Goal: Check status: Check status

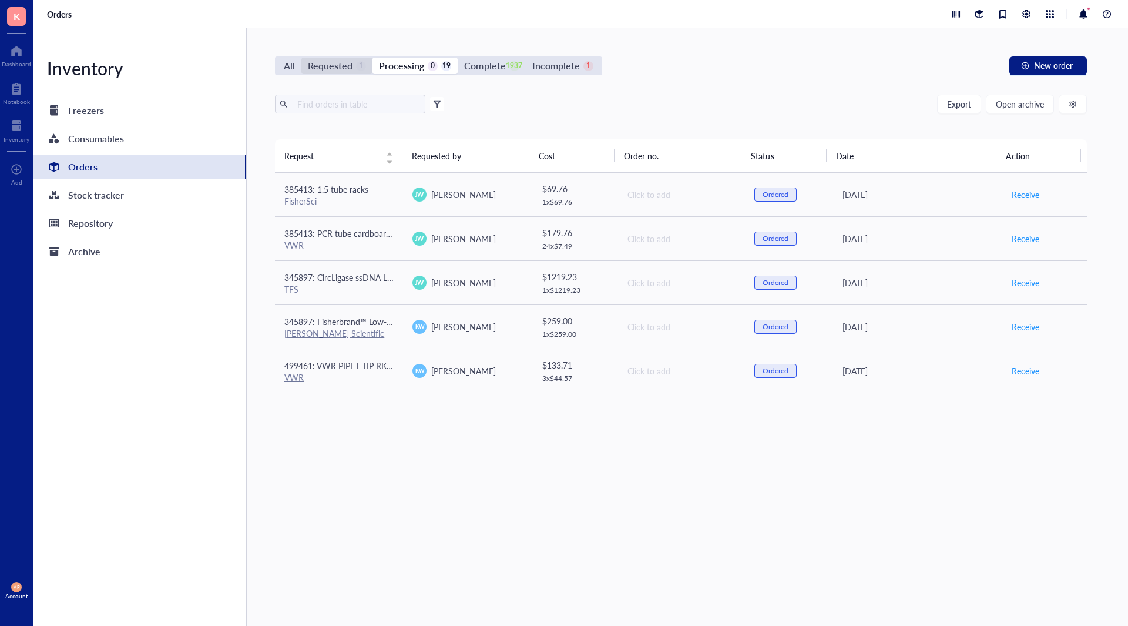
click at [345, 68] on div "Requested" at bounding box center [330, 66] width 45 height 16
click at [301, 58] on input "Requested 1" at bounding box center [301, 58] width 0 height 0
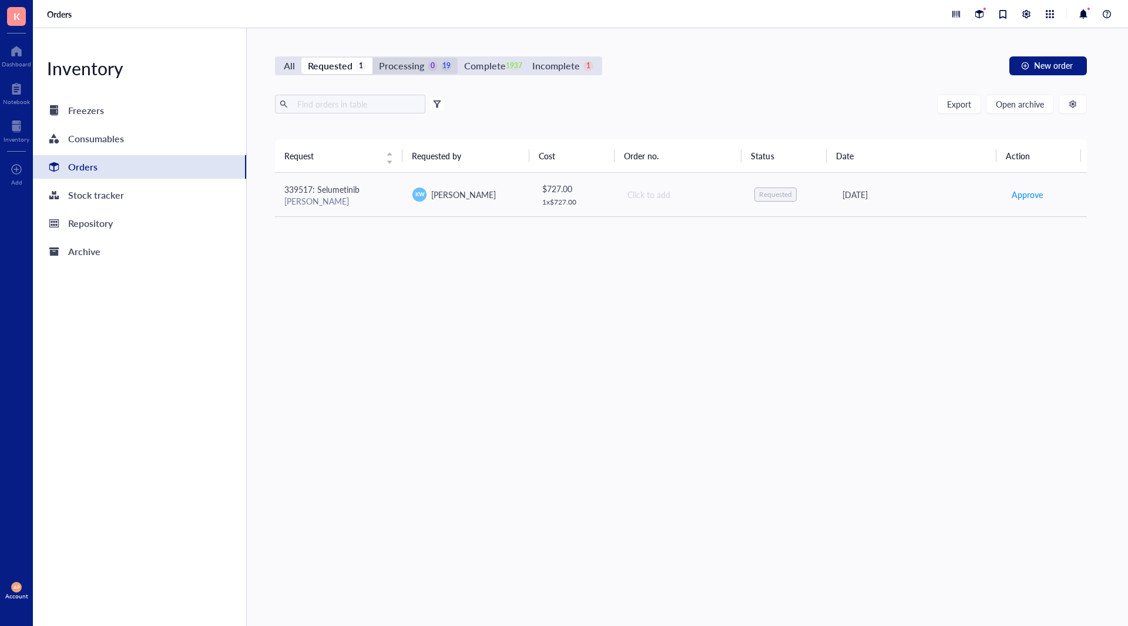
click at [414, 72] on div "Processing" at bounding box center [401, 66] width 45 height 16
click at [373, 58] on input "Processing 0 19" at bounding box center [373, 58] width 0 height 0
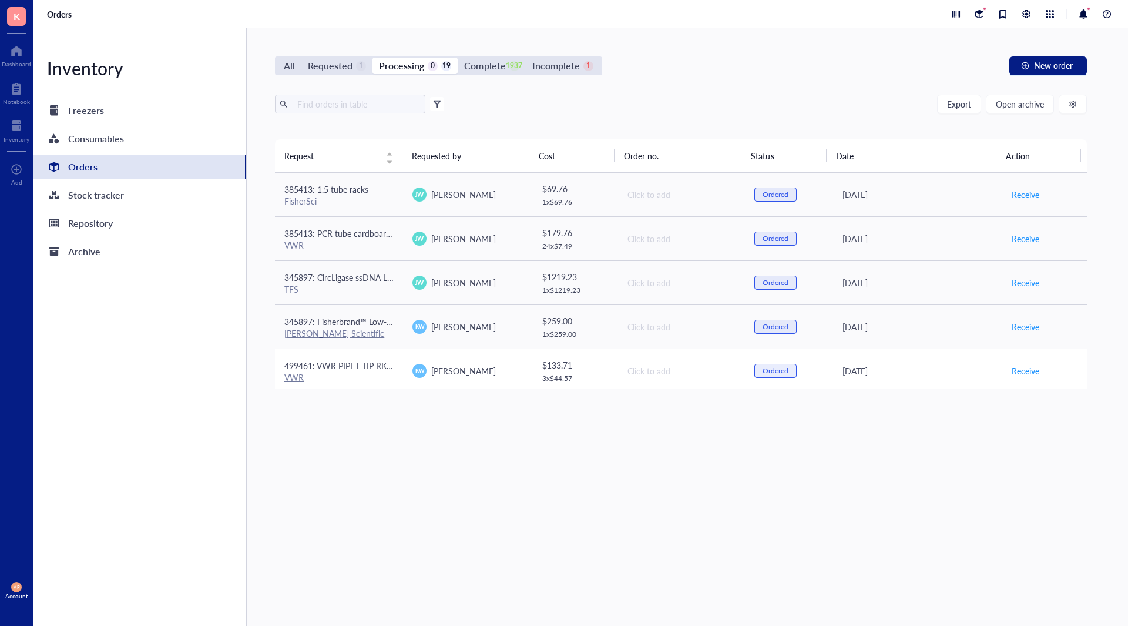
click at [368, 376] on div "VWR" at bounding box center [338, 377] width 109 height 11
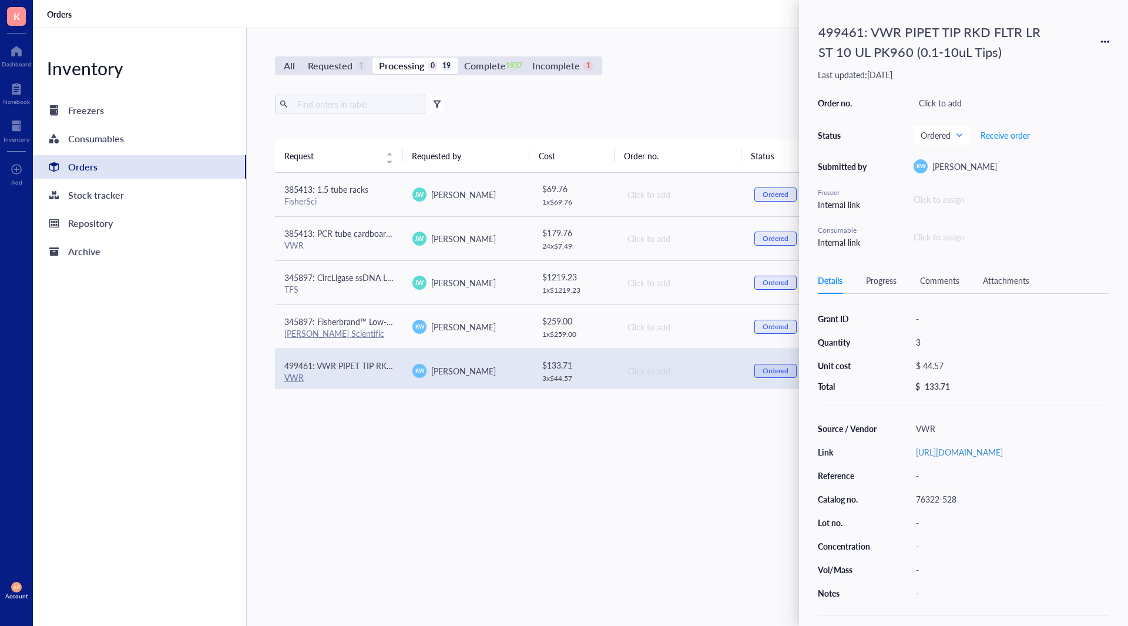
click at [581, 481] on div "Request Requested by Cost Order no. Status Date Action 385413: 1.5 tube racks F…" at bounding box center [681, 354] width 812 height 431
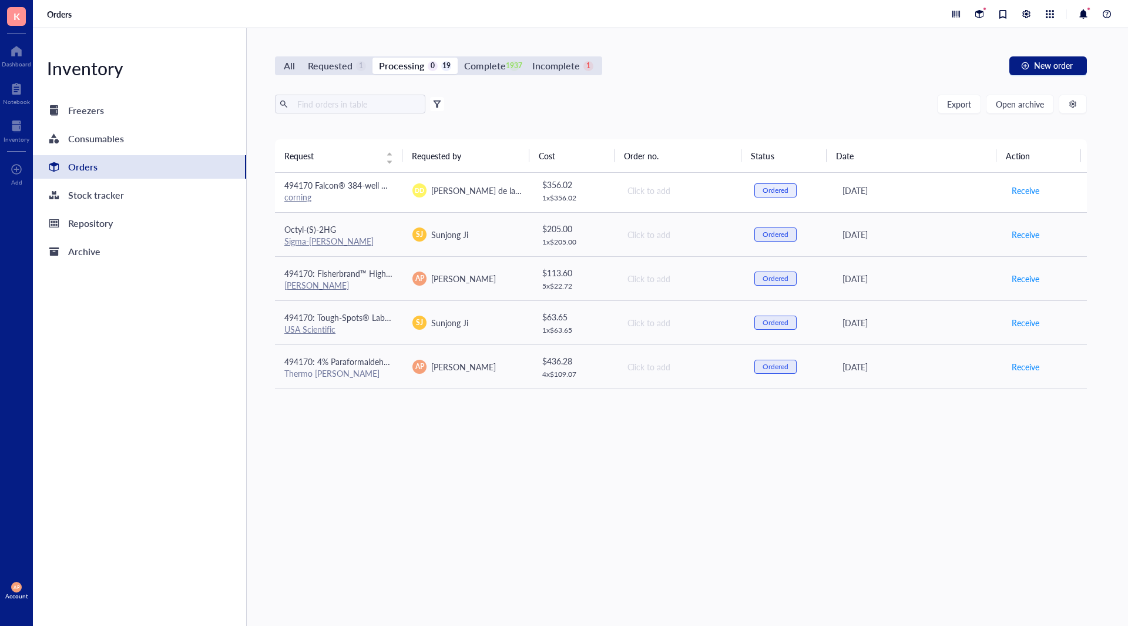
scroll to position [386, 0]
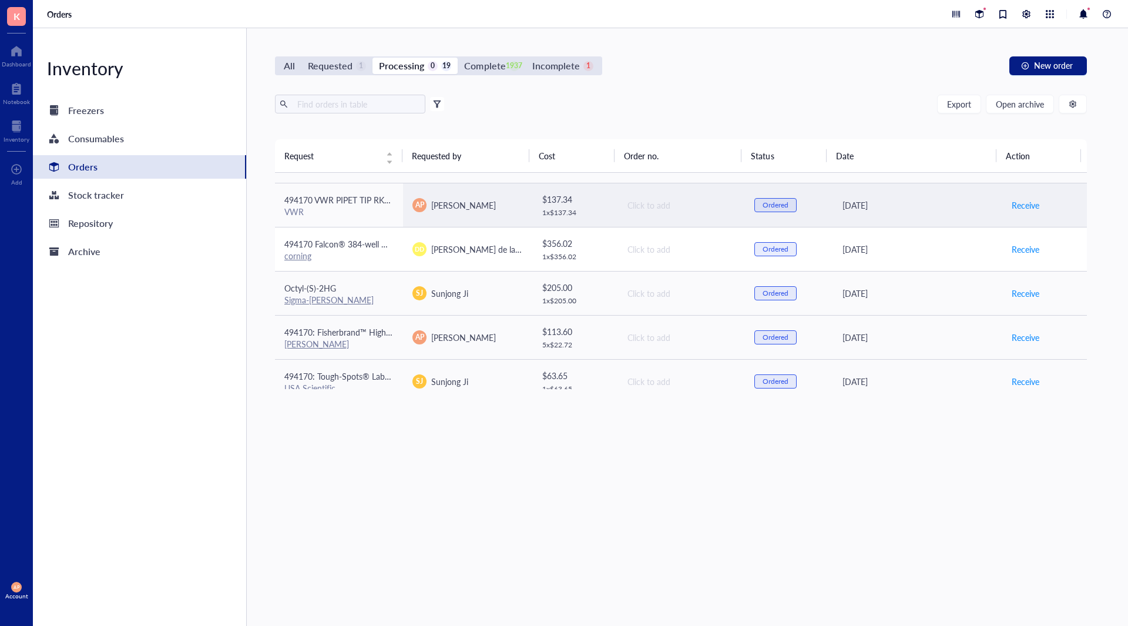
click at [357, 204] on span "494170 VWR PIPET TIP RKD CLR ST 1000UL PK960 PunchOut product" at bounding box center [416, 200] width 264 height 12
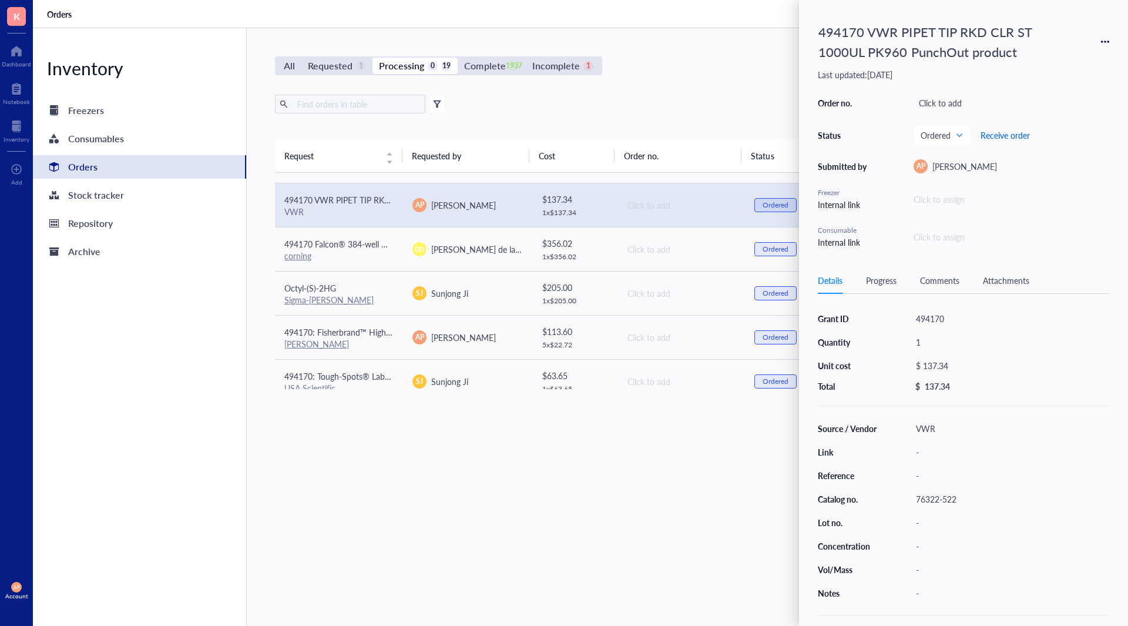
click at [1010, 135] on span "Receive order" at bounding box center [1005, 134] width 49 height 9
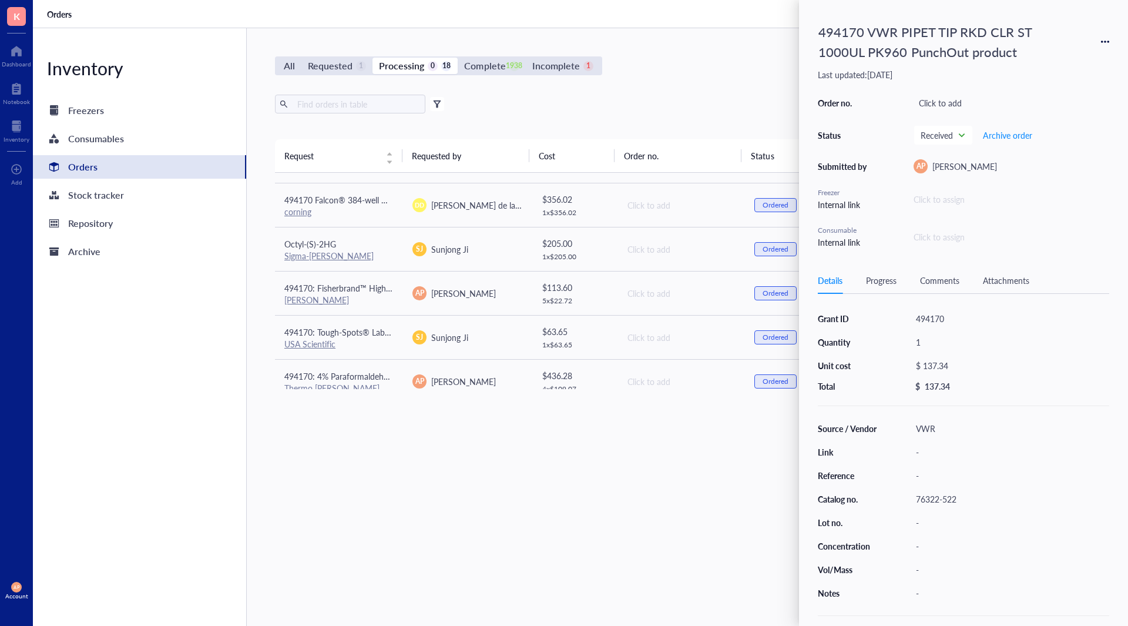
click at [768, 70] on div "All Requested 1 Processing 0 18 Complete 1938 Incomplete 1 New order" at bounding box center [681, 65] width 812 height 19
